Goal: Check status: Check status

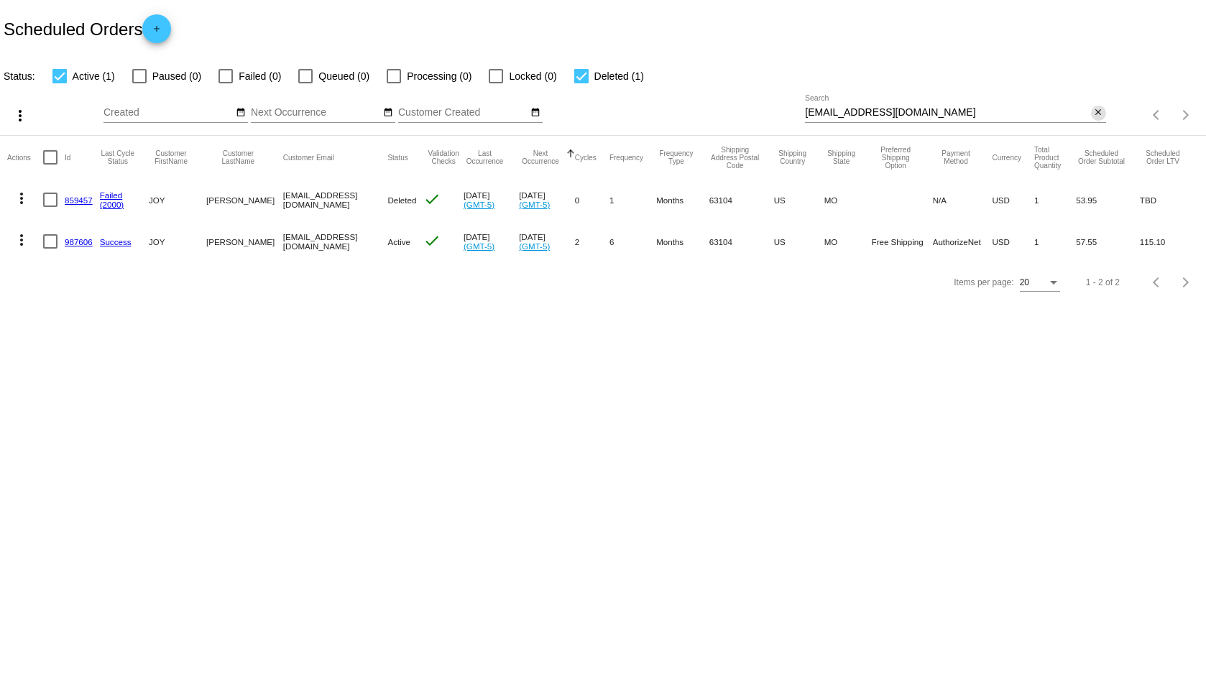
click at [1096, 109] on mat-icon "close" at bounding box center [1098, 112] width 10 height 11
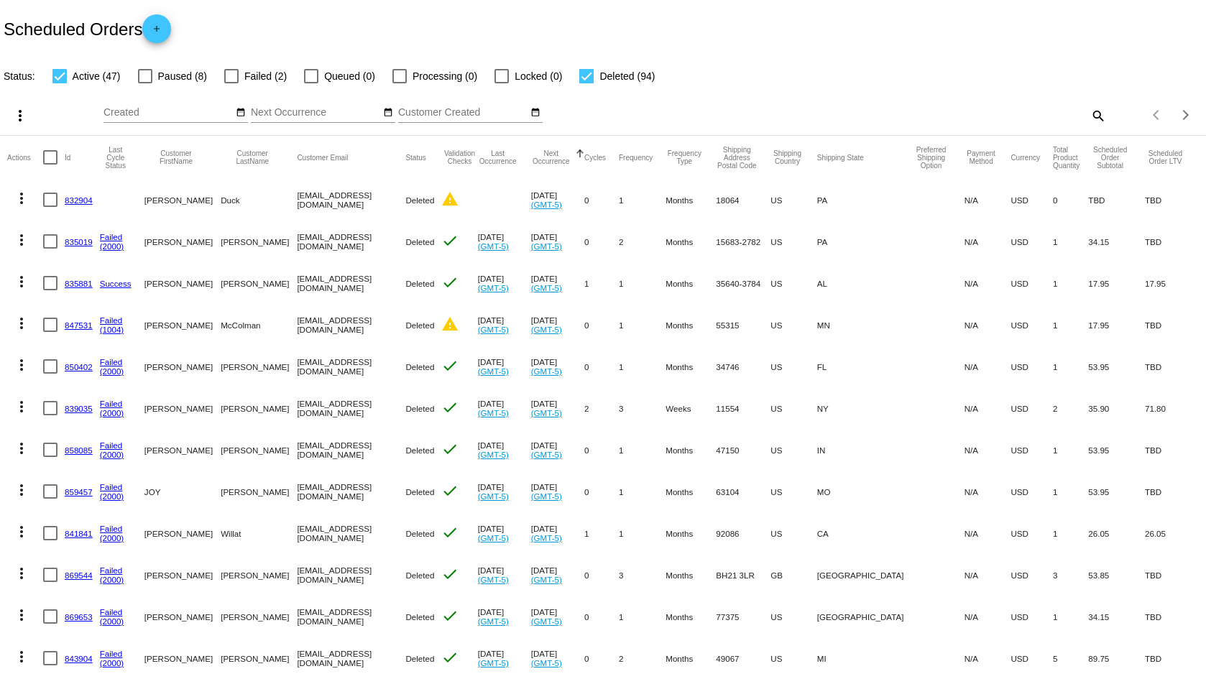
click at [860, 36] on div "Scheduled Orders add" at bounding box center [603, 28] width 1206 height 57
click at [690, 95] on div "Sep Jan Feb Mar Apr Su Mo" at bounding box center [453, 115] width 701 height 41
click at [148, 85] on div "more_vert Sep Jan Feb Mar [DATE]" at bounding box center [603, 110] width 1206 height 51
click at [142, 77] on div at bounding box center [145, 76] width 14 height 14
click at [144, 83] on input "Paused (8)" at bounding box center [144, 83] width 1 height 1
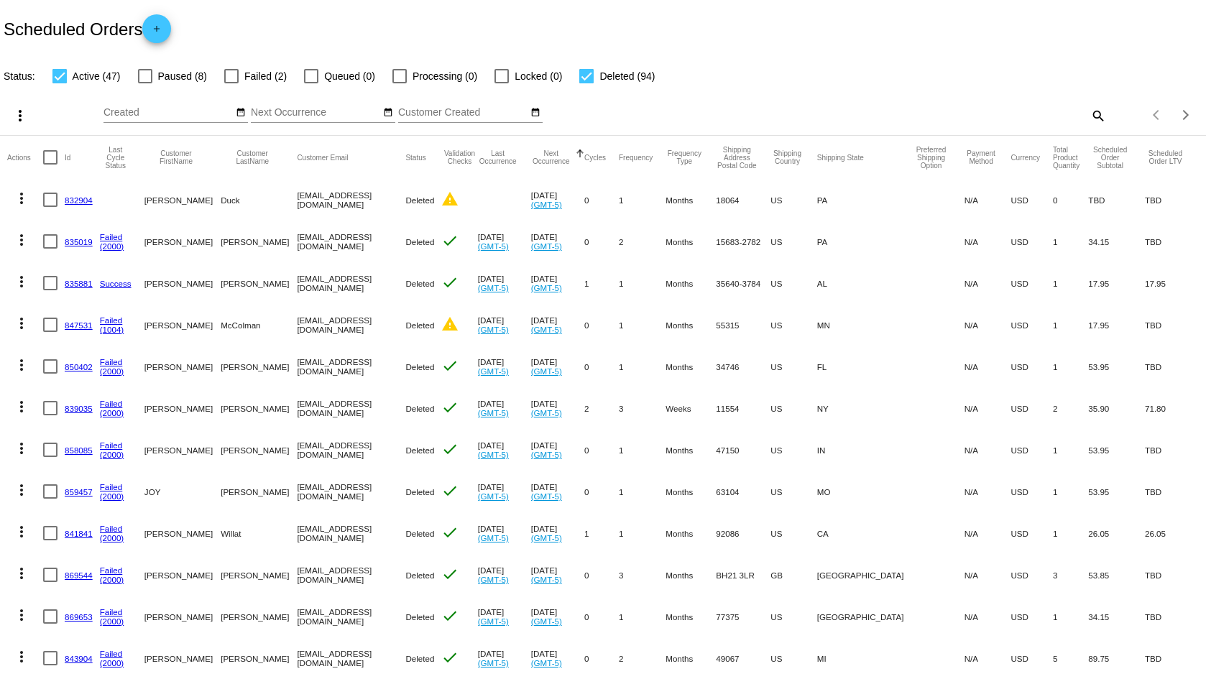
checkbox input "true"
click at [232, 75] on div at bounding box center [231, 76] width 14 height 14
click at [231, 83] on input "Failed (2)" at bounding box center [231, 83] width 1 height 1
checkbox input "true"
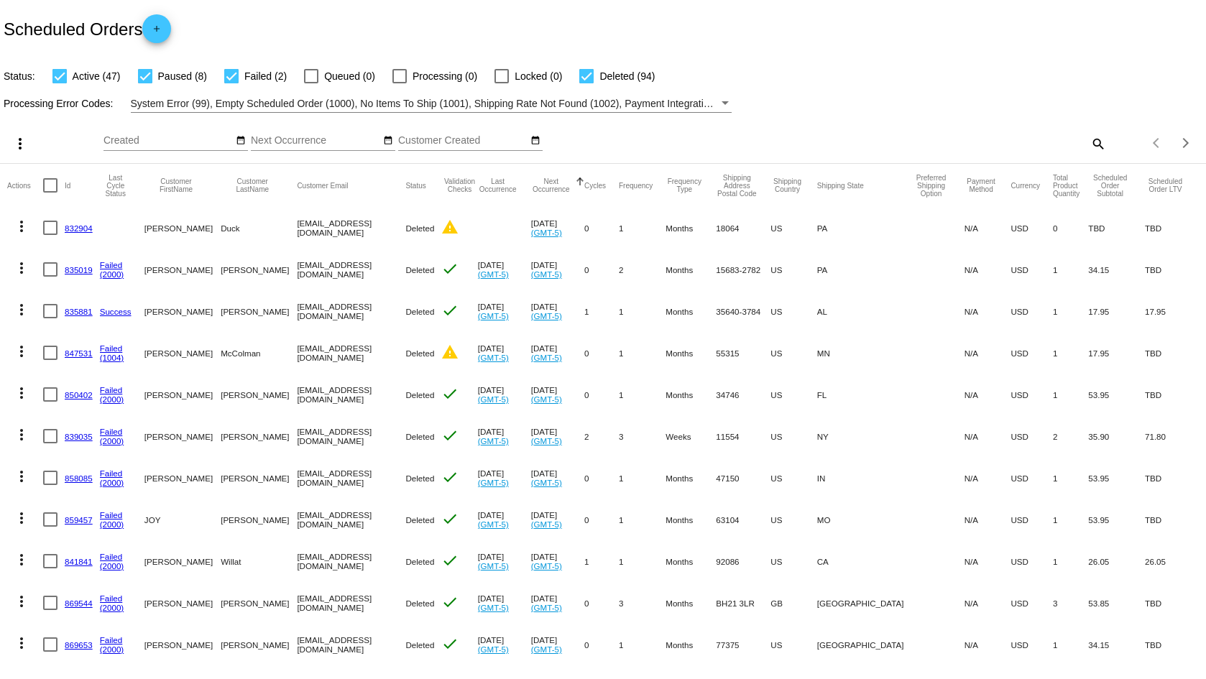
click at [1090, 147] on mat-icon "search" at bounding box center [1096, 143] width 17 height 22
click at [1025, 135] on input "Search" at bounding box center [955, 140] width 300 height 11
paste input "[EMAIL_ADDRESS][DOMAIN_NAME]"
type input "[EMAIL_ADDRESS][DOMAIN_NAME]"
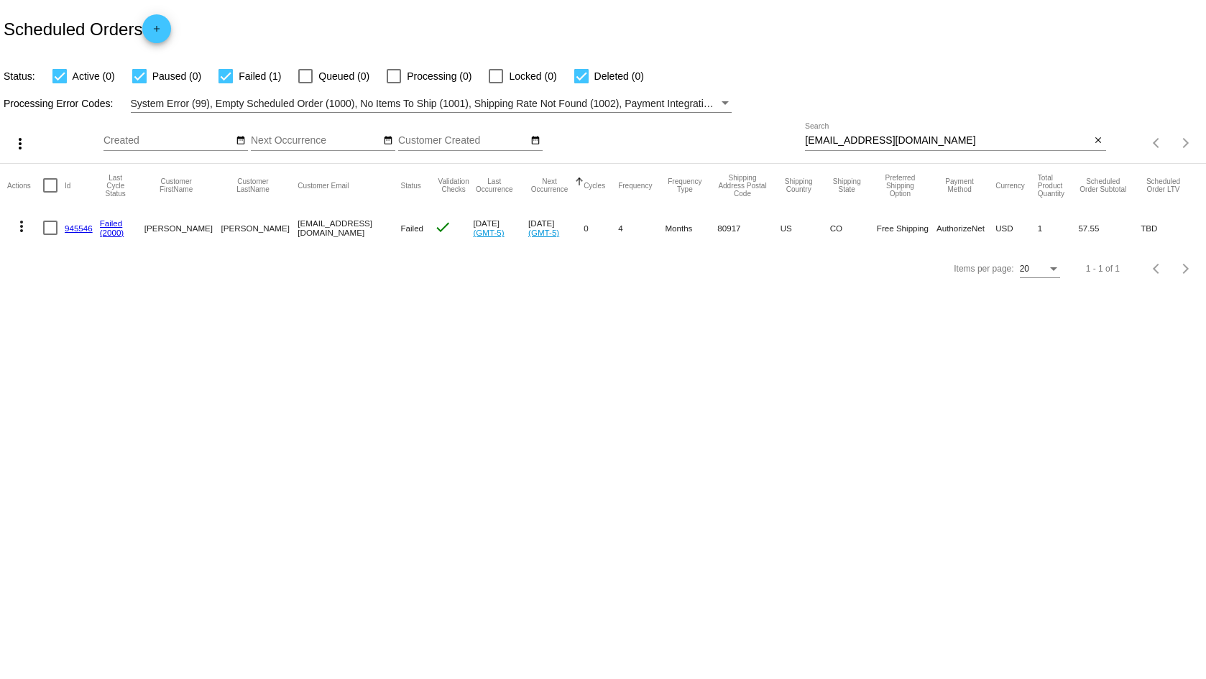
click at [241, 267] on div "Items per page: 20 1 - 1 of 1" at bounding box center [603, 269] width 1206 height 40
click at [78, 228] on link "945546" at bounding box center [79, 227] width 28 height 9
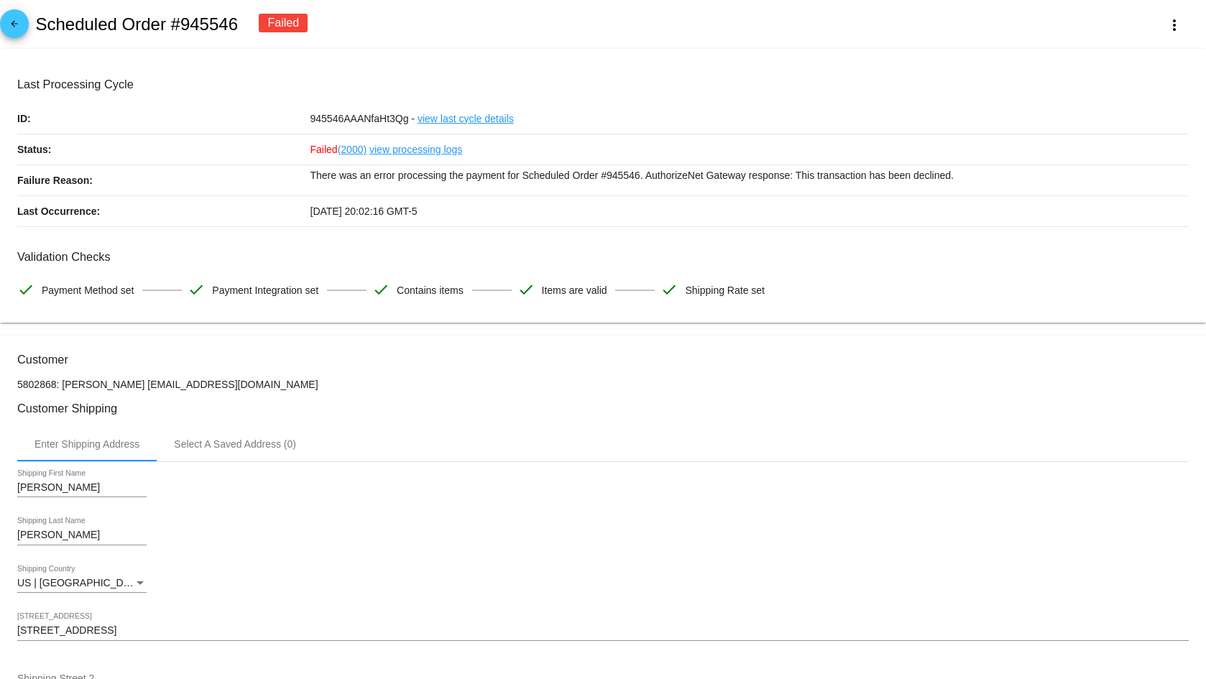
drag, startPoint x: 216, startPoint y: 379, endPoint x: 118, endPoint y: 382, distance: 97.8
click at [118, 382] on p "5802868: [PERSON_NAME] [EMAIL_ADDRESS][DOMAIN_NAME]" at bounding box center [602, 384] width 1171 height 11
copy p "[EMAIL_ADDRESS][DOMAIN_NAME]"
click at [269, 332] on body "arrow_back Scheduled Order #945546 Failed more_vert Last Processing Cycle ID: 9…" at bounding box center [603, 339] width 1206 height 679
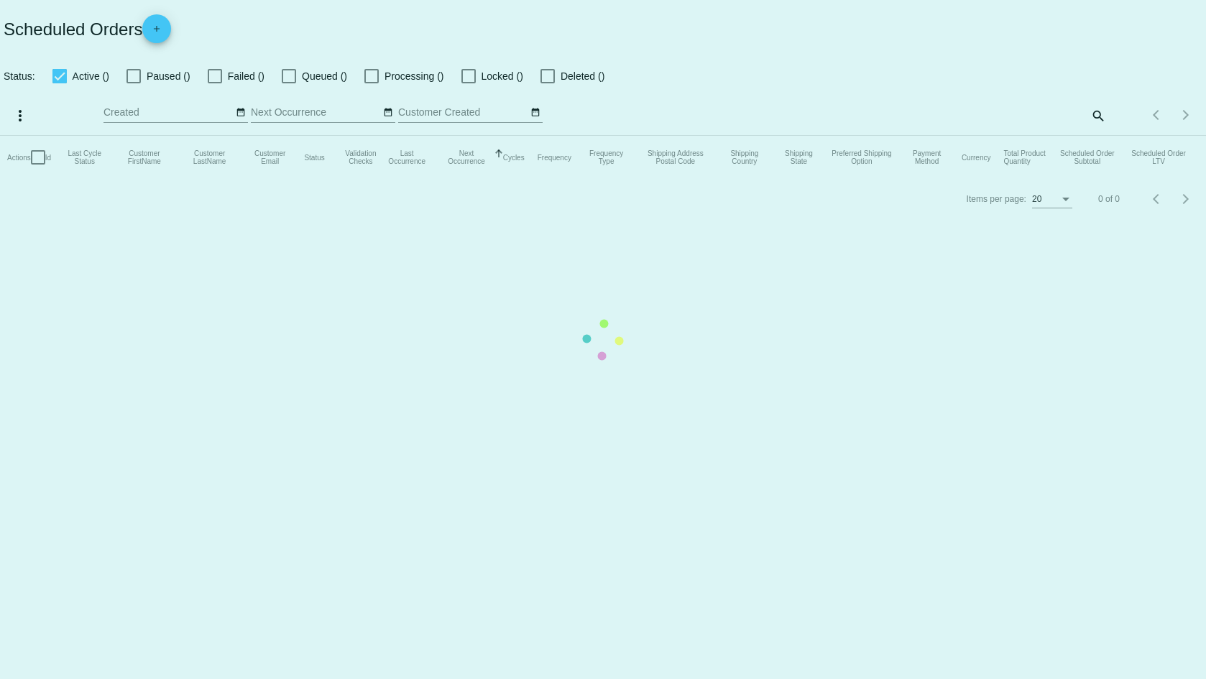
checkbox input "true"
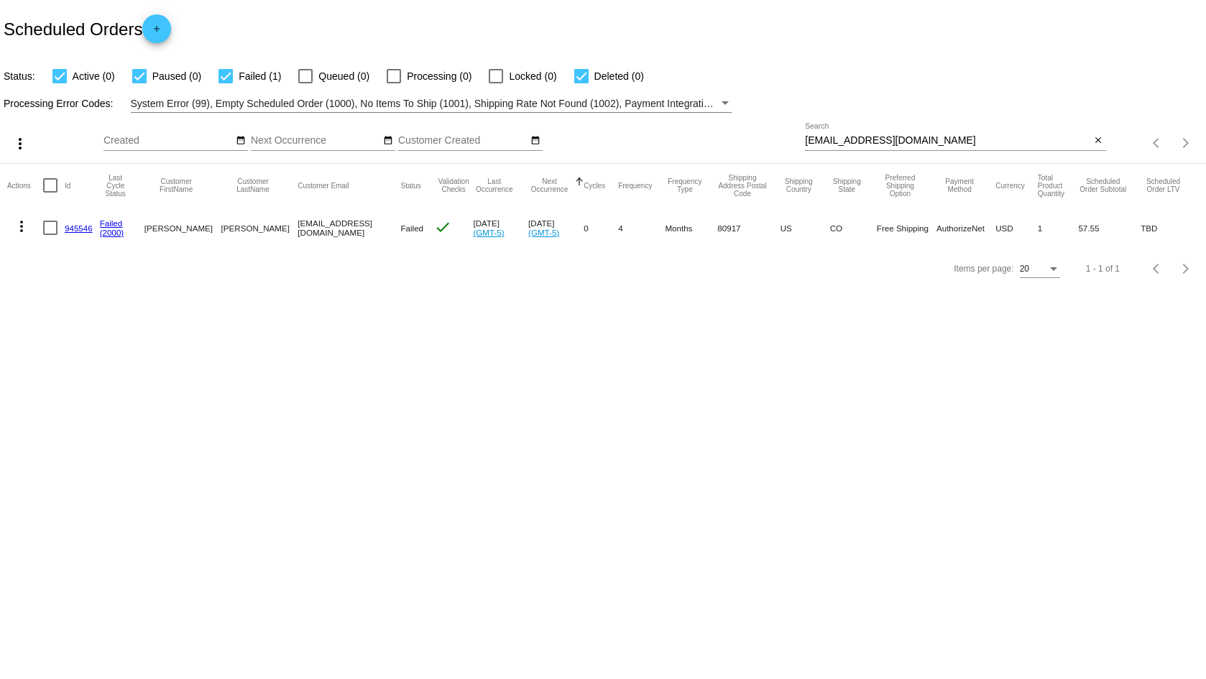
click at [237, 306] on body "Scheduled Orders add Status: Active (0) Paused (0) Failed (1) Queued (0) Proces…" at bounding box center [603, 339] width 1206 height 679
click at [581, 78] on div at bounding box center [581, 76] width 14 height 14
click at [581, 83] on input "Deleted (0)" at bounding box center [581, 83] width 1 height 1
checkbox input "false"
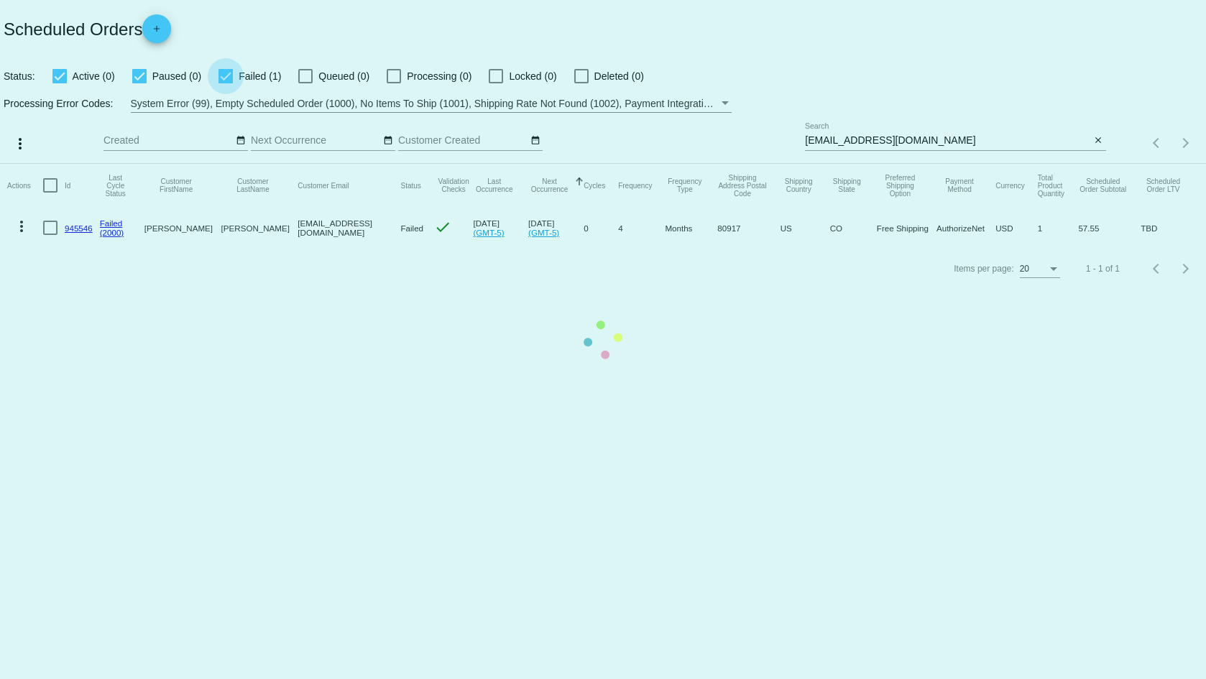
click at [230, 76] on app-dashboard-scheduled-orders "Scheduled Orders add Status: Active (0) Paused (0) Failed (1) Queued (0) Proces…" at bounding box center [603, 144] width 1206 height 289
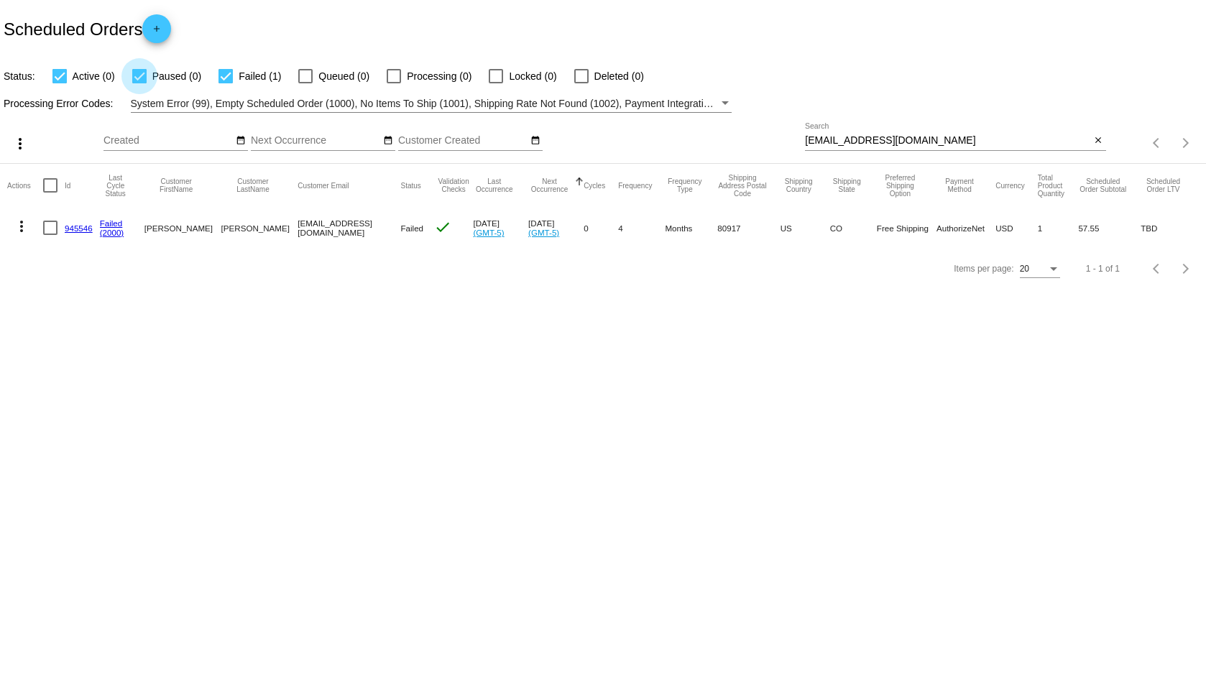
click at [139, 75] on div at bounding box center [139, 76] width 14 height 14
click at [139, 83] on input "Paused (0)" at bounding box center [139, 83] width 1 height 1
checkbox input "false"
click at [61, 164] on mat-table "Actions Id Last Cycle Status Customer FirstName Customer LastName Customer Emai…" at bounding box center [603, 206] width 1206 height 85
click at [229, 76] on div at bounding box center [225, 76] width 14 height 14
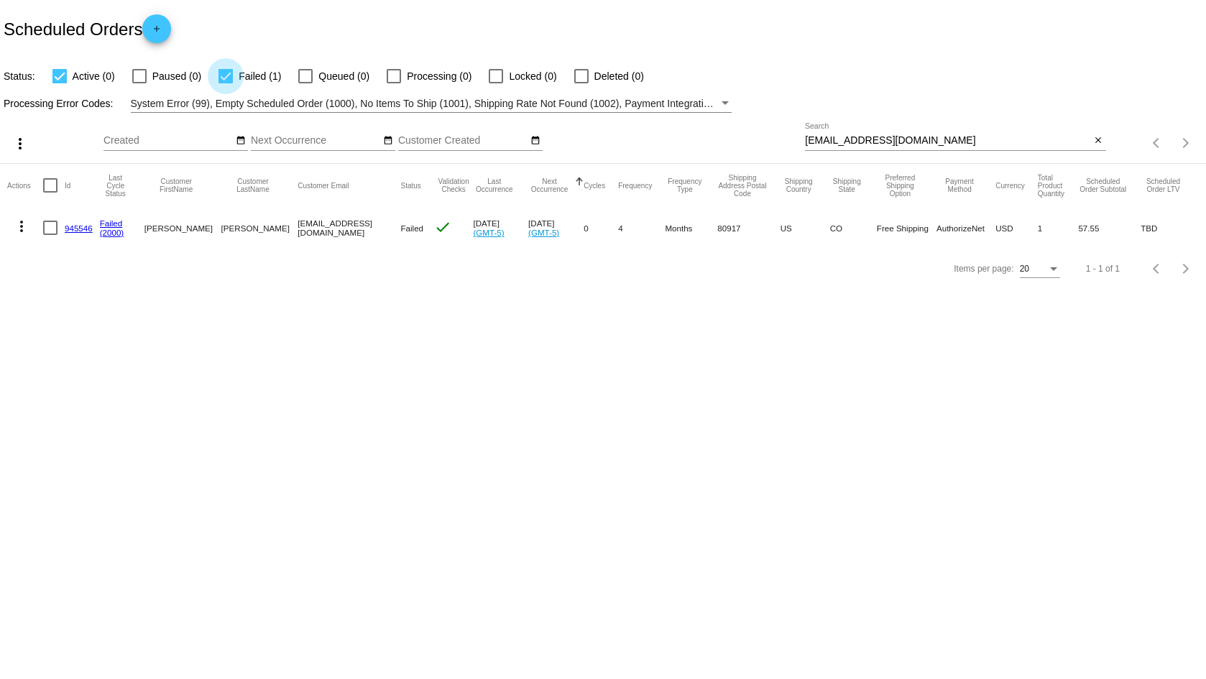
click at [226, 83] on input "Failed (1)" at bounding box center [225, 83] width 1 height 1
checkbox input "false"
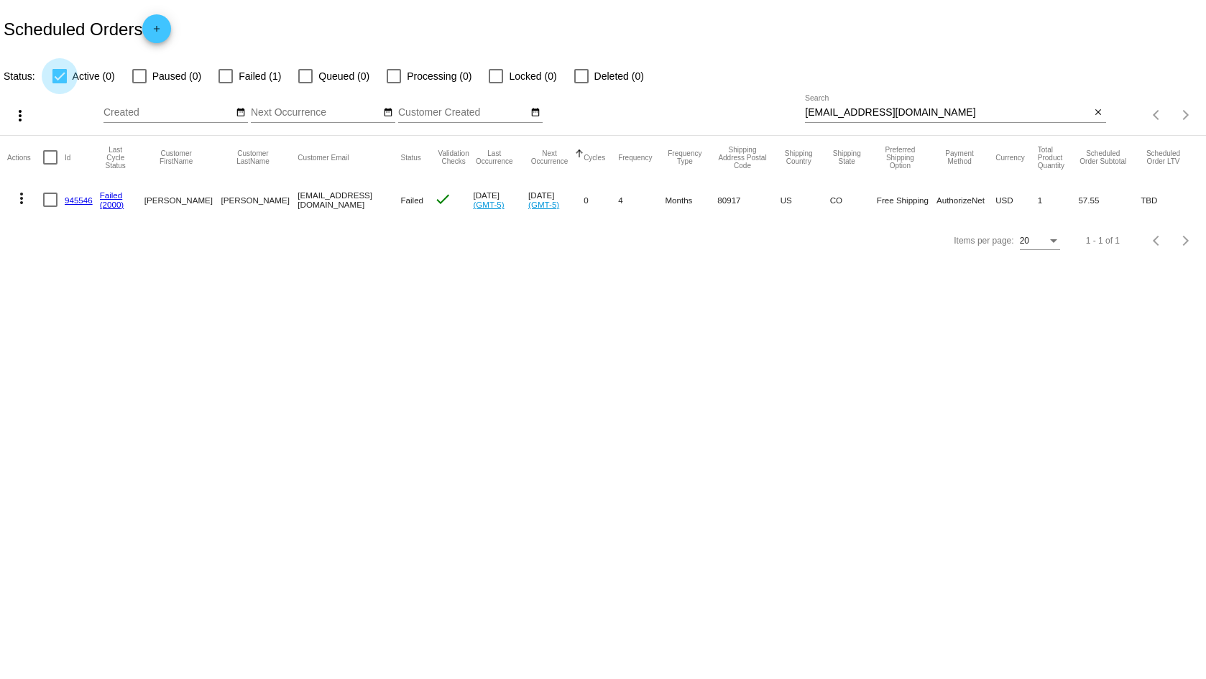
click at [55, 74] on div at bounding box center [59, 76] width 14 height 14
click at [59, 83] on input "Active (0)" at bounding box center [59, 83] width 1 height 1
checkbox input "false"
click at [611, 376] on body "Scheduled Orders add Status: Active (0) Paused (0) Failed (1) Queued (0) Proces…" at bounding box center [603, 339] width 1206 height 679
click at [75, 197] on link "945546" at bounding box center [79, 199] width 28 height 9
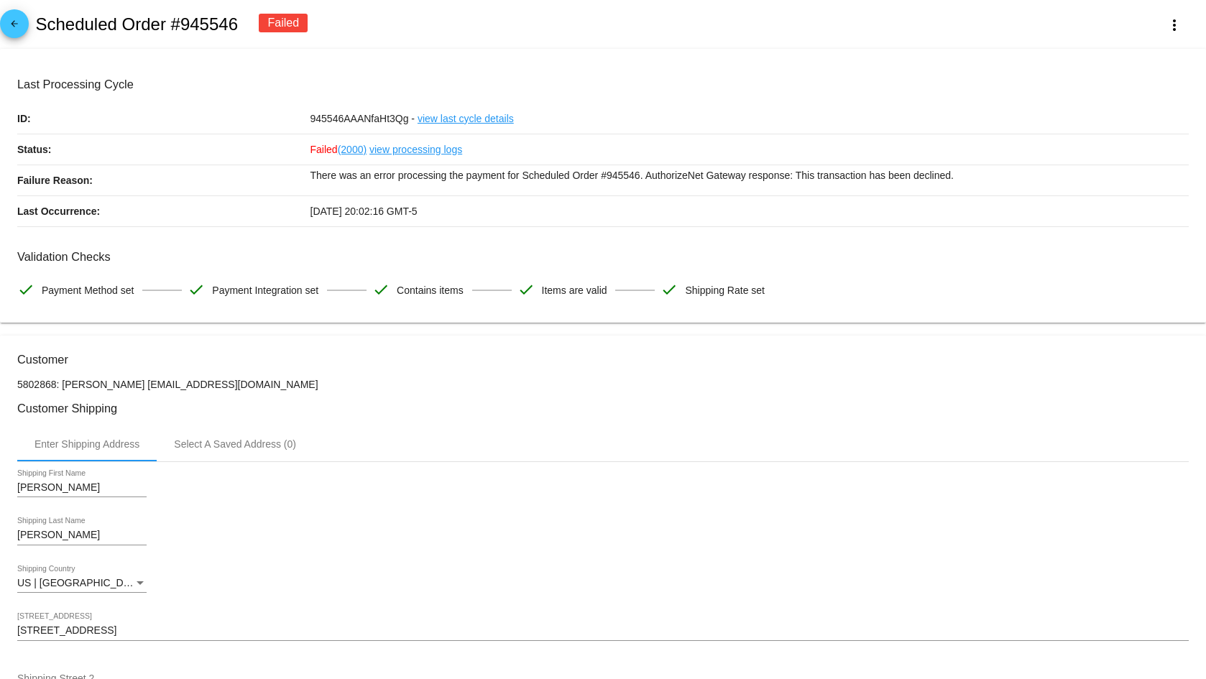
click at [392, 149] on link "view processing logs" at bounding box center [415, 149] width 93 height 30
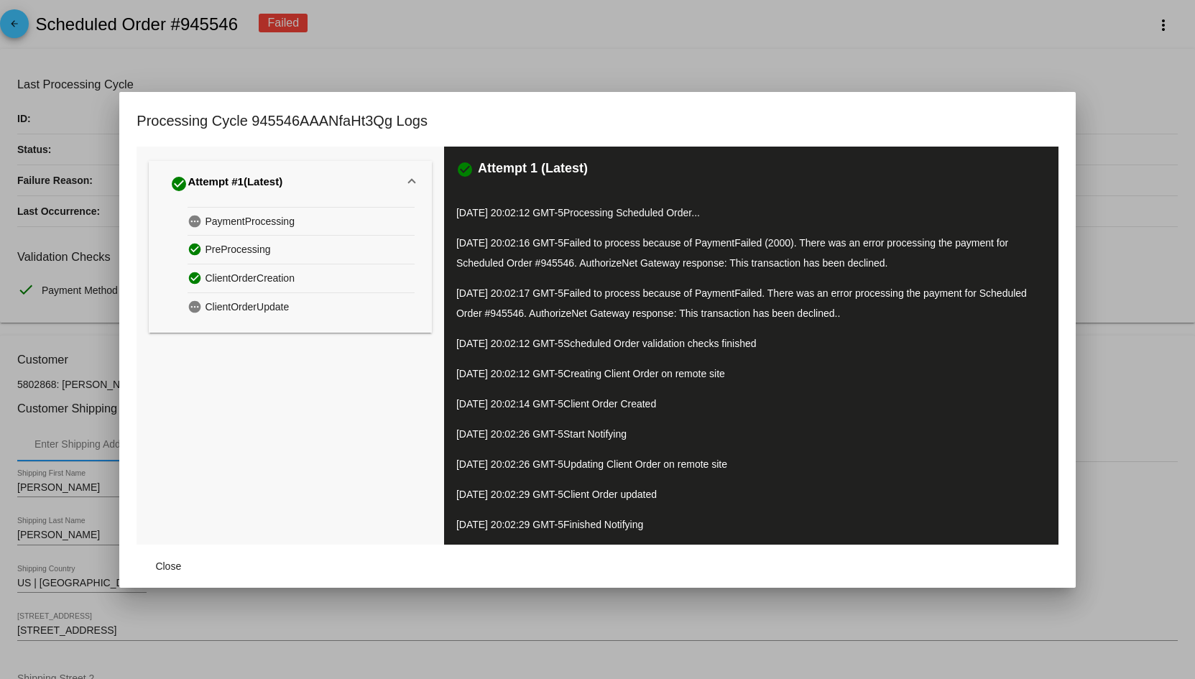
click at [1114, 336] on div at bounding box center [597, 339] width 1195 height 679
